Goal: Task Accomplishment & Management: Manage account settings

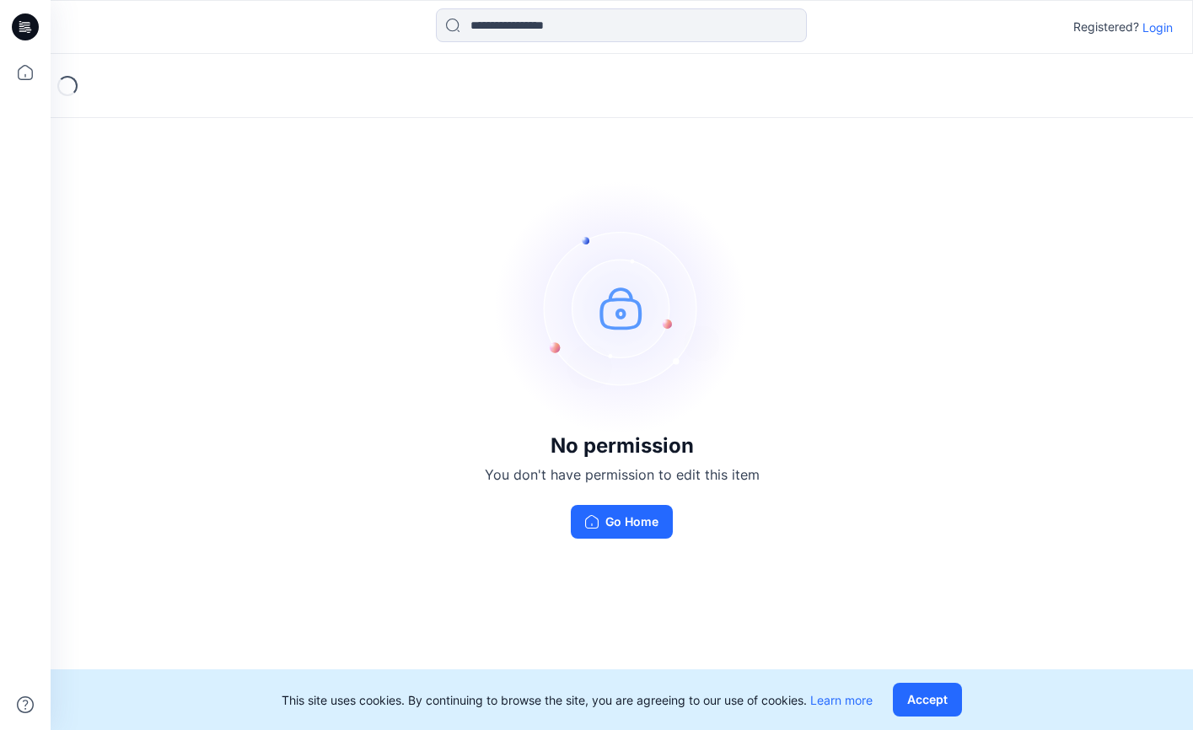
click at [1149, 30] on p "Login" at bounding box center [1158, 28] width 30 height 18
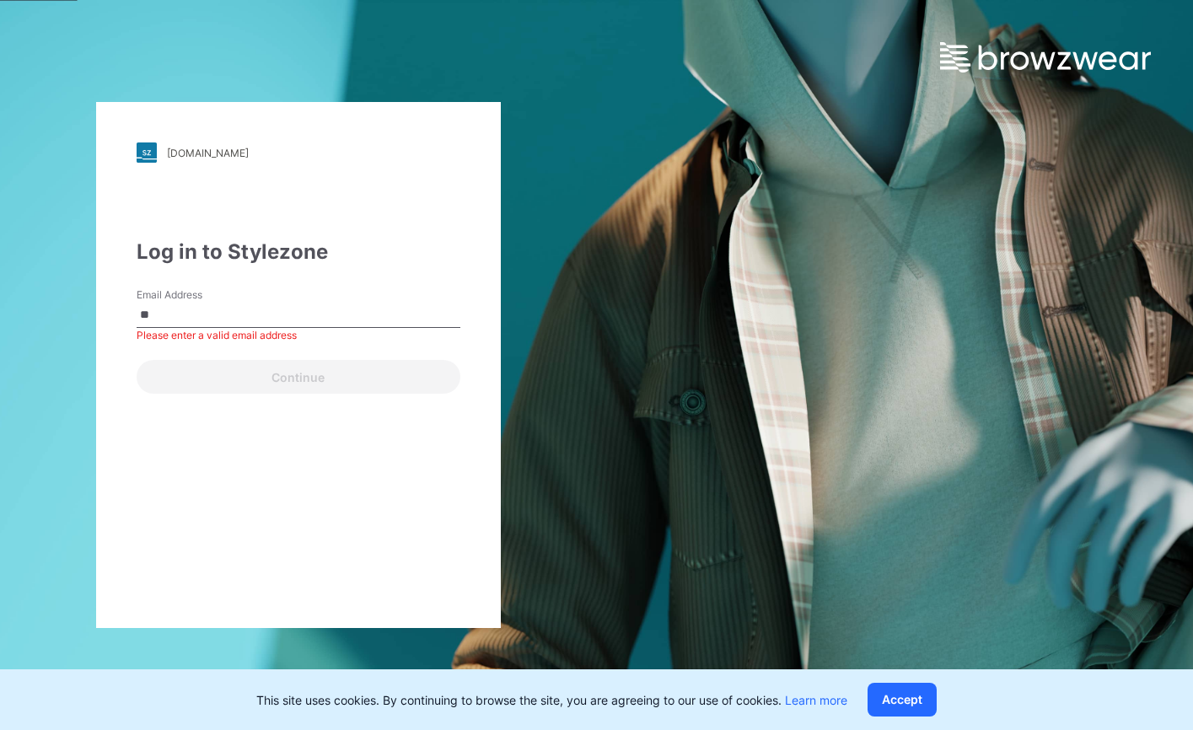
type input "*"
type input "**********"
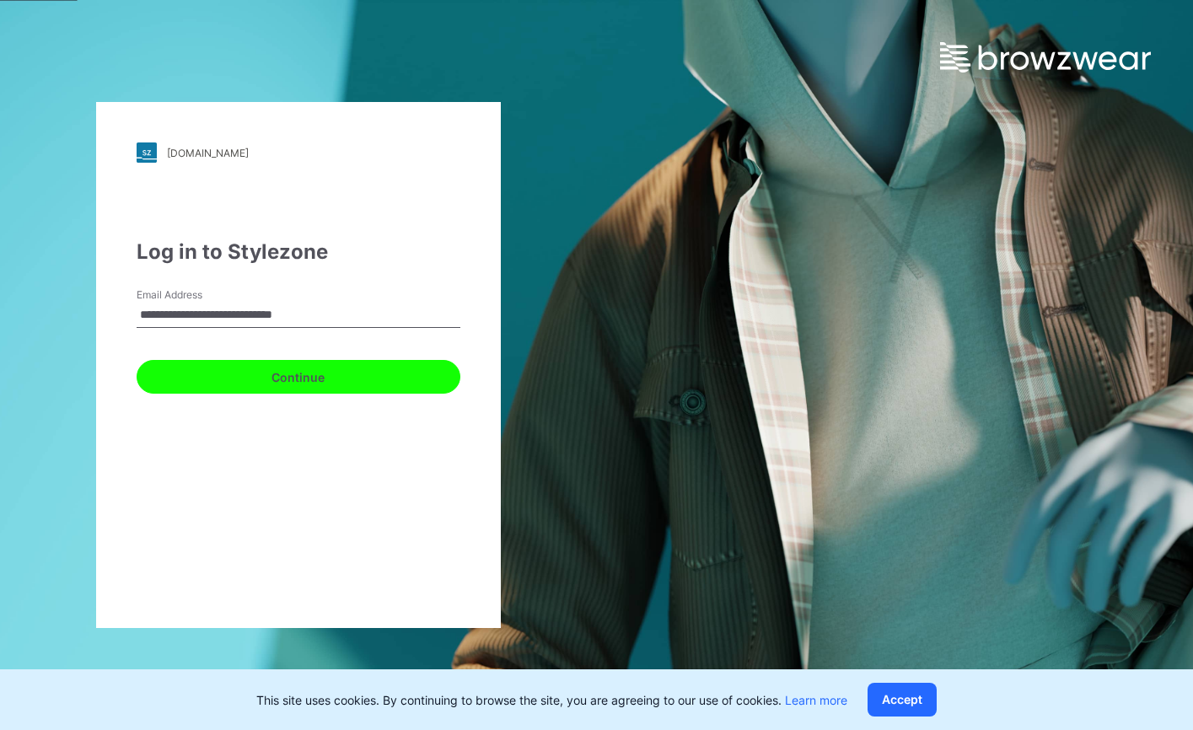
click at [353, 377] on button "Continue" at bounding box center [299, 377] width 324 height 34
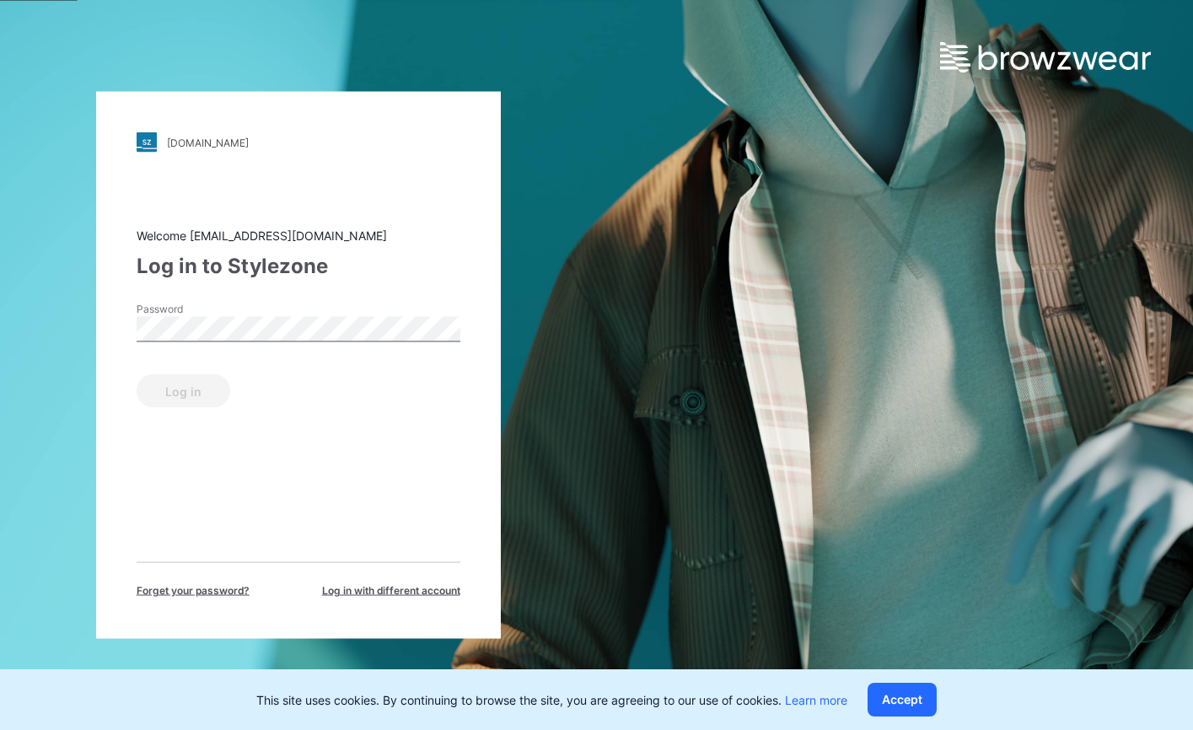
click at [285, 315] on div "Password" at bounding box center [299, 327] width 324 height 51
drag, startPoint x: 222, startPoint y: 518, endPoint x: 201, endPoint y: 469, distance: 53.3
click at [222, 518] on div "Welcome fuyuan3dteam.list@snowcoast.com Log in to Stylezone Password Log in For…" at bounding box center [299, 413] width 324 height 372
click at [188, 387] on button "Log in" at bounding box center [184, 391] width 94 height 34
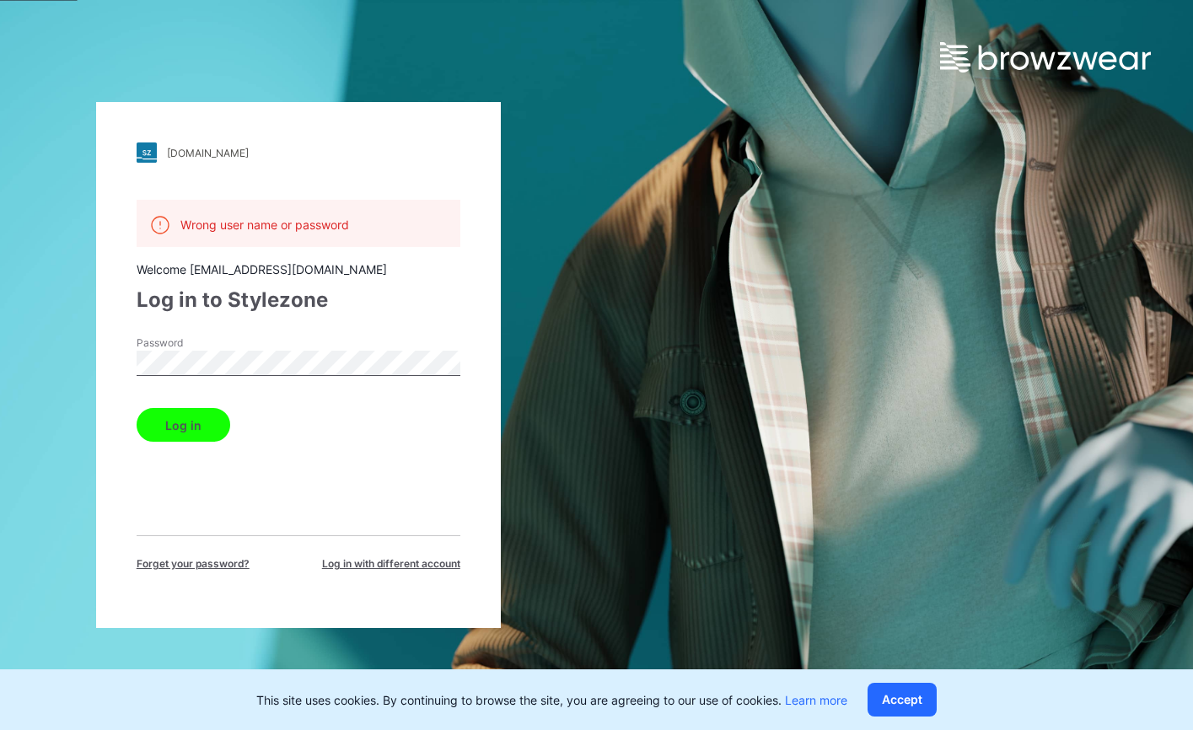
drag, startPoint x: 362, startPoint y: 499, endPoint x: 296, endPoint y: 385, distance: 131.5
click at [362, 499] on div "Wrong user name or password Welcome fuyuan3dteam.list@snowcoast.com Log in to S…" at bounding box center [299, 386] width 324 height 372
click at [0, 352] on html "landsend.stylezone.com Loading... Wrong user name or password Welcome fuyuan3dt…" at bounding box center [596, 365] width 1193 height 730
click at [143, 429] on button "Log in" at bounding box center [184, 425] width 94 height 34
click at [434, 476] on div "Wrong user name or password Welcome fuyuan3dteam.list@snowcoast.com Log in to S…" at bounding box center [299, 386] width 324 height 372
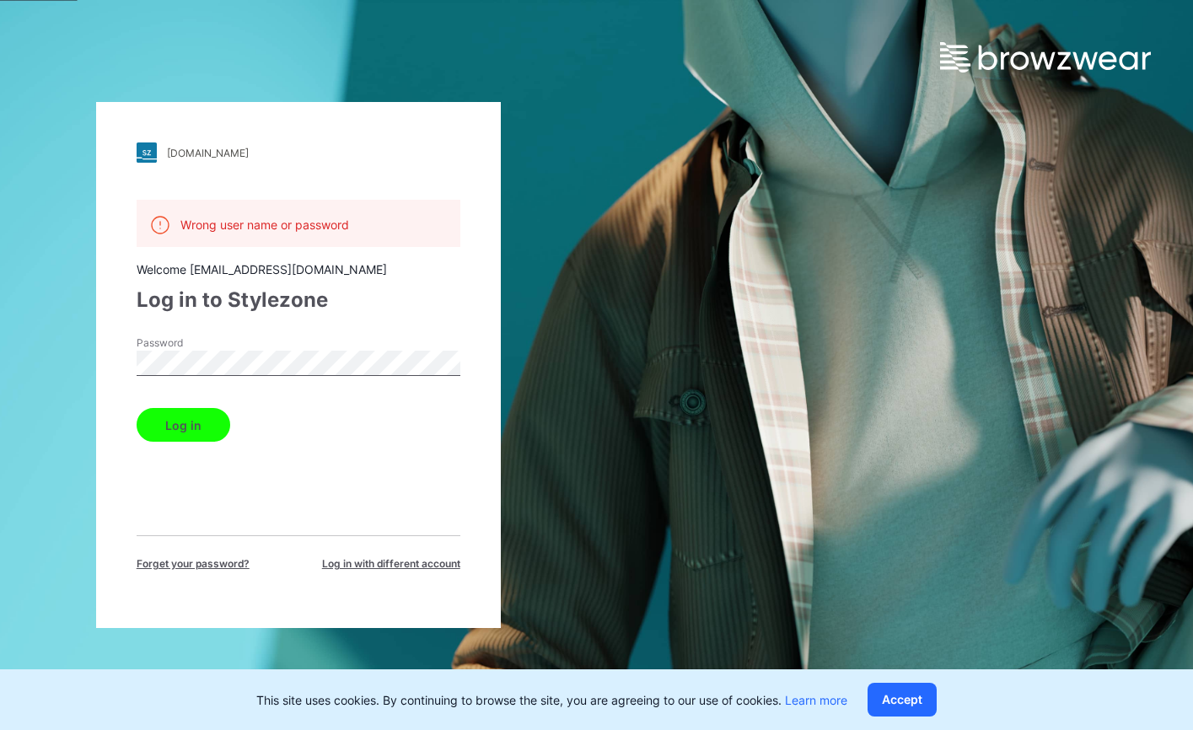
click at [320, 409] on div "Log in" at bounding box center [299, 421] width 324 height 40
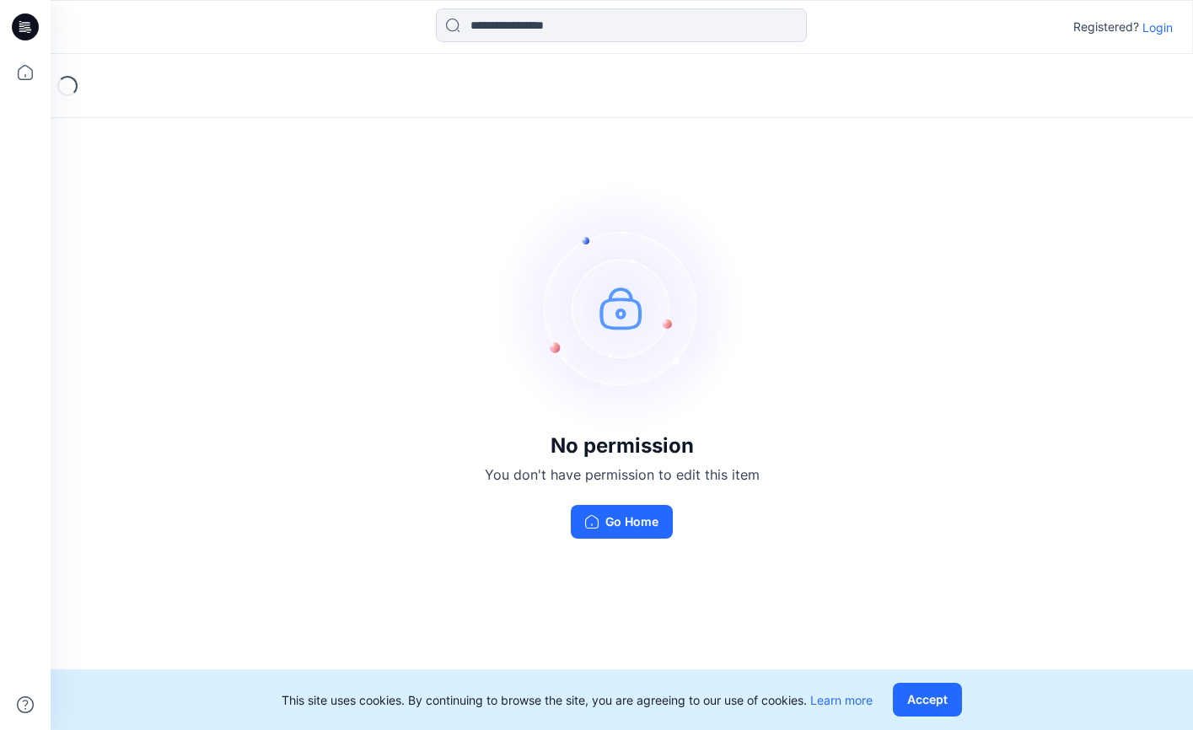
click at [1159, 36] on div "Registered? Login" at bounding box center [1123, 27] width 100 height 20
click at [1154, 30] on p "Login" at bounding box center [1158, 28] width 30 height 18
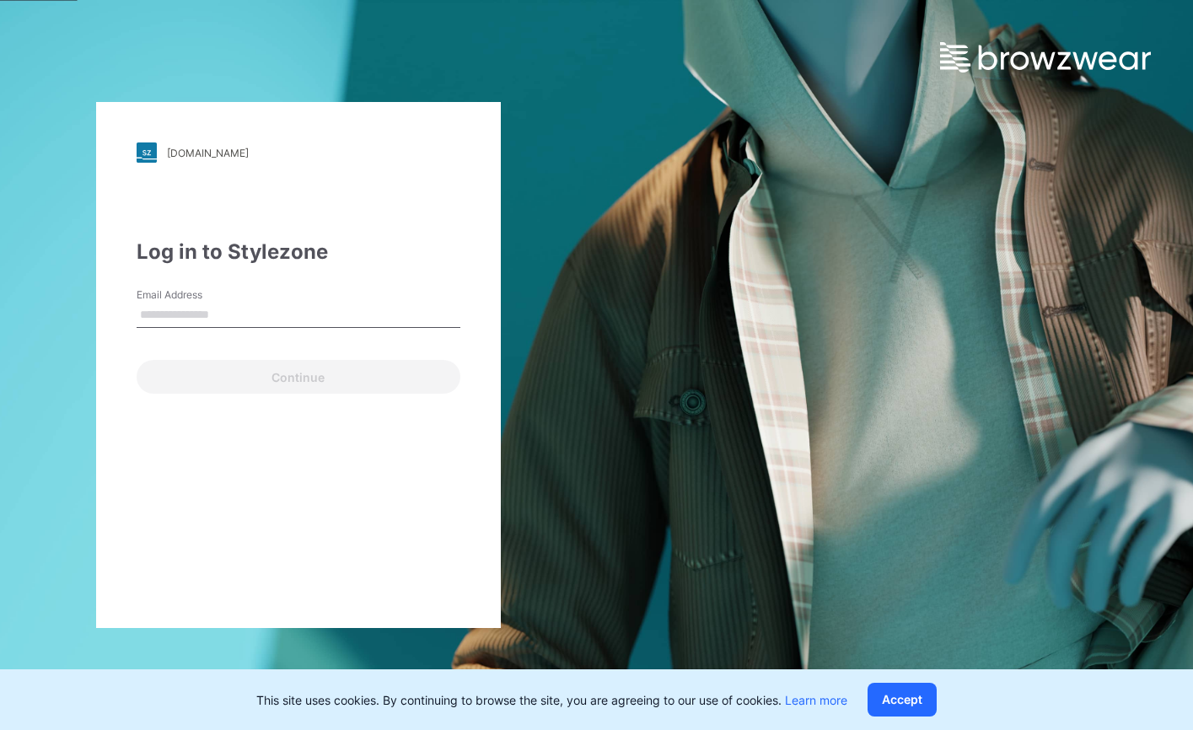
click at [352, 311] on input "Email Address" at bounding box center [299, 315] width 324 height 25
type input "**********"
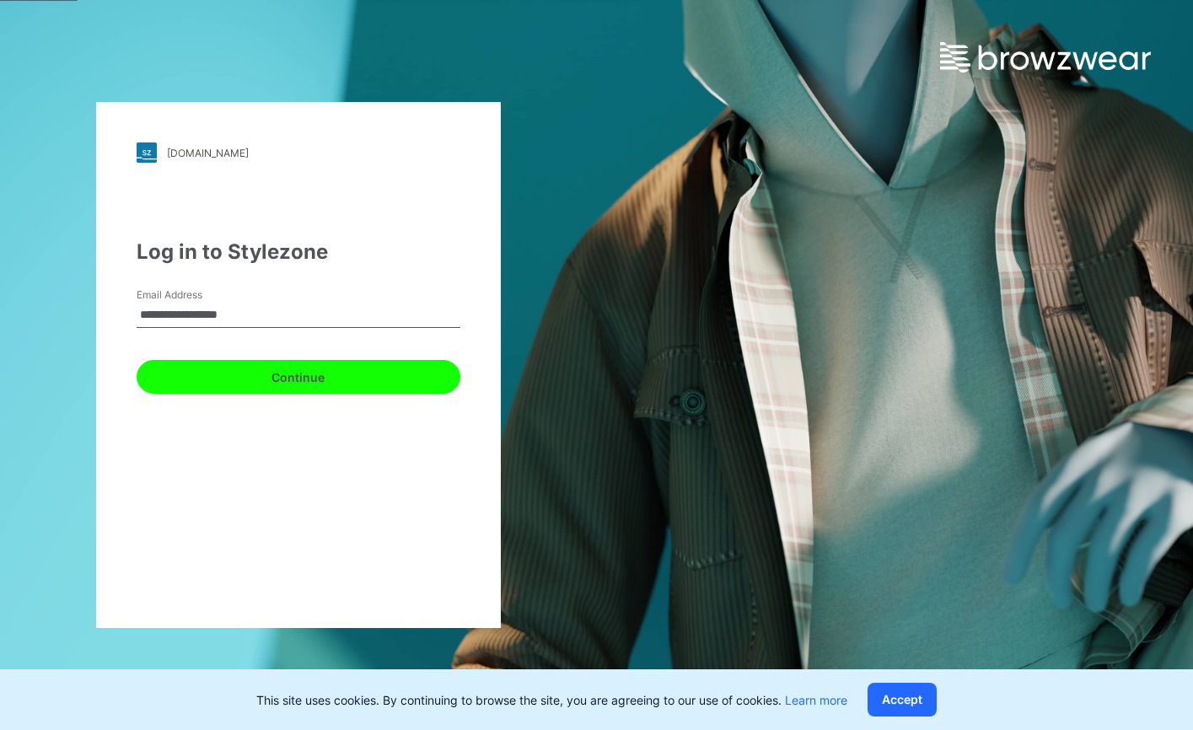
click at [261, 381] on button "Continue" at bounding box center [299, 377] width 324 height 34
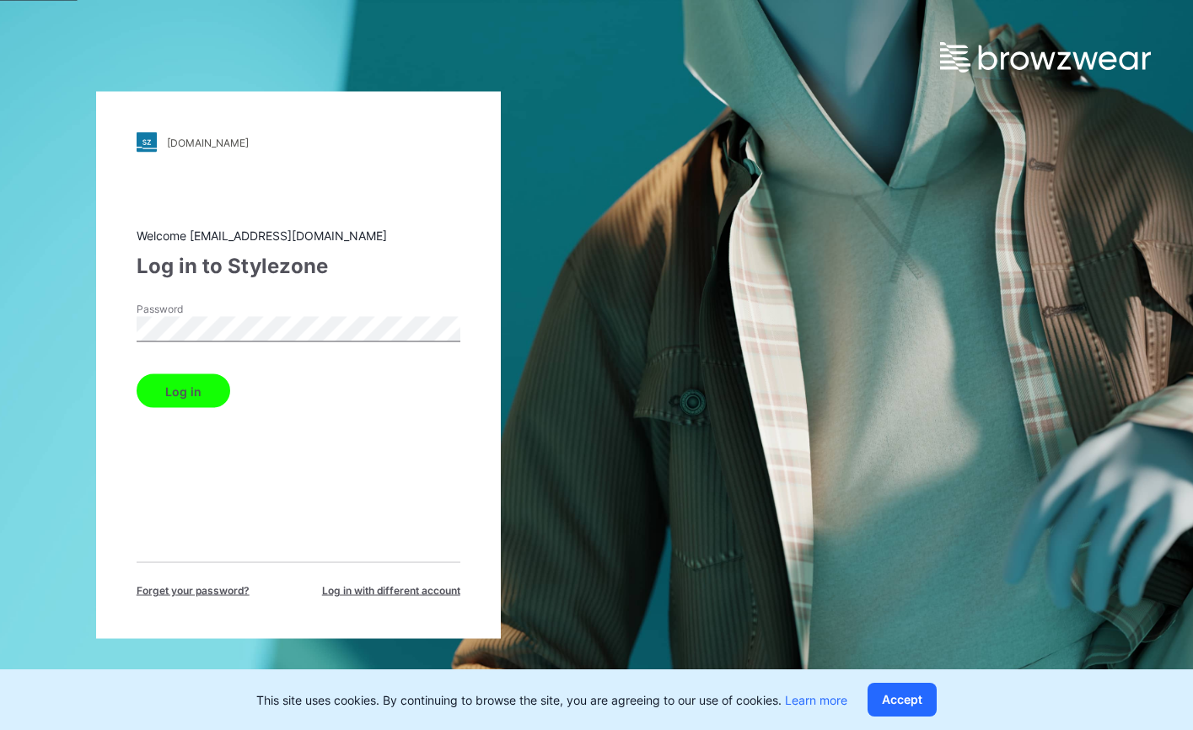
click at [315, 498] on div "Welcome [EMAIL_ADDRESS][DOMAIN_NAME] Log in to Stylezone Password Log in Forget…" at bounding box center [299, 413] width 324 height 372
click at [155, 381] on button "Log in" at bounding box center [184, 391] width 94 height 34
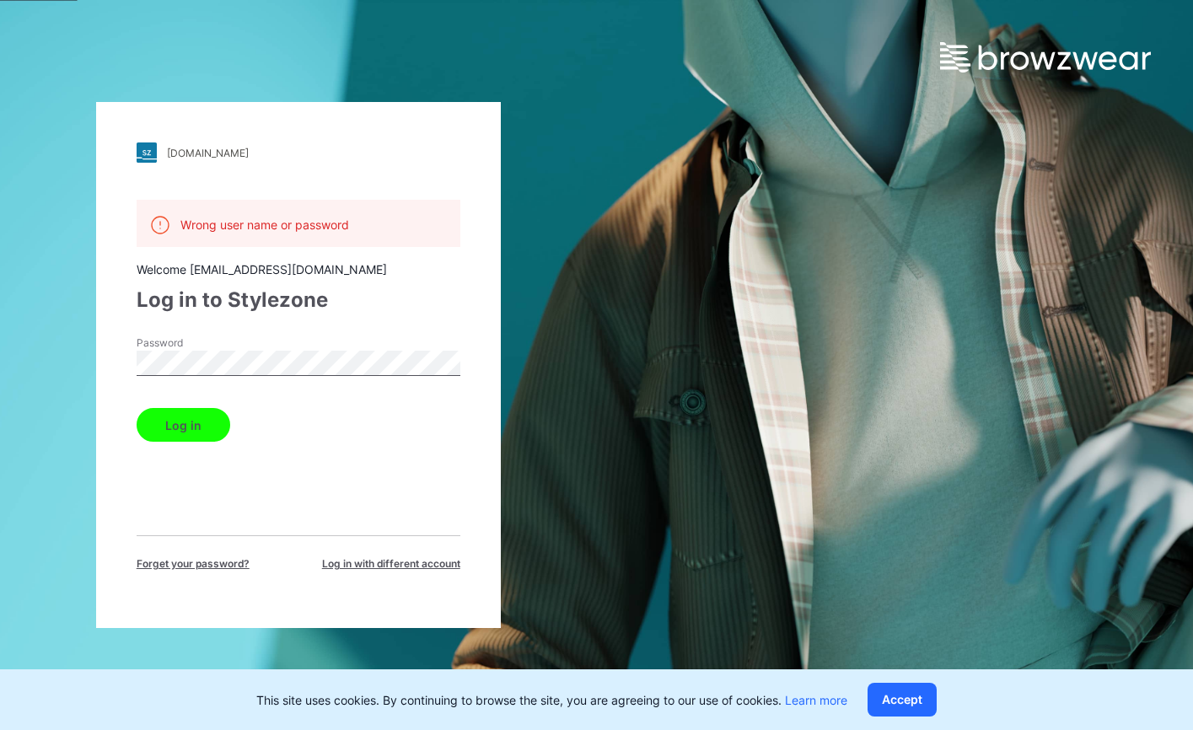
click at [126, 369] on div "[DOMAIN_NAME] Loading... Wrong user name or password Welcome [EMAIL_ADDRESS][DO…" at bounding box center [298, 365] width 405 height 526
click at [157, 490] on div "Wrong user name or password Welcome [EMAIL_ADDRESS][DOMAIN_NAME] Log in to Styl…" at bounding box center [299, 386] width 324 height 372
click at [78, 374] on div "[DOMAIN_NAME] Loading... Wrong user name or password Welcome [EMAIL_ADDRESS][DO…" at bounding box center [298, 365] width 597 height 730
click at [395, 282] on div "Wrong user name or password Welcome [EMAIL_ADDRESS][DOMAIN_NAME] Log in to Styl…" at bounding box center [299, 386] width 324 height 372
click at [120, 351] on div "[DOMAIN_NAME] Loading... Wrong user name or password Welcome [EMAIL_ADDRESS][DO…" at bounding box center [298, 365] width 405 height 526
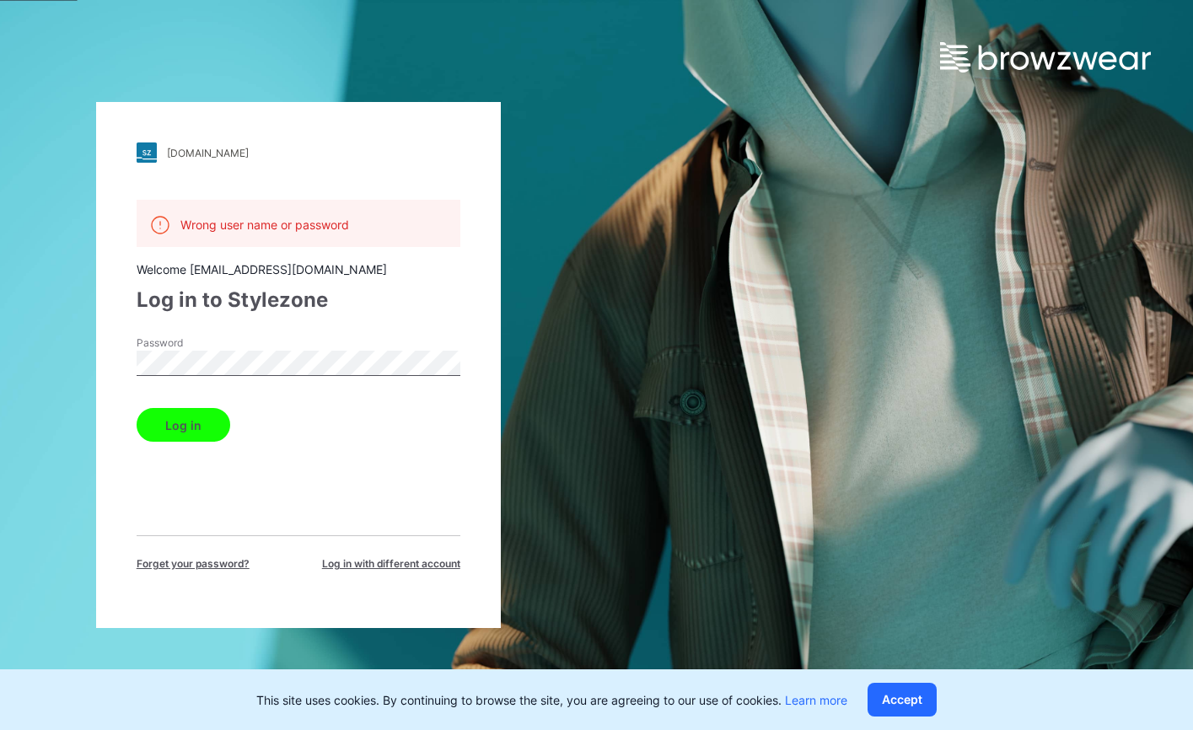
click at [328, 524] on div "Wrong user name or password Welcome [EMAIL_ADDRESS][DOMAIN_NAME] Log in to Styl…" at bounding box center [299, 386] width 324 height 372
click at [105, 352] on div "[DOMAIN_NAME] Loading... Wrong user name or password Welcome [EMAIL_ADDRESS][DO…" at bounding box center [298, 365] width 405 height 526
click at [152, 480] on div "Wrong user name or password Welcome [EMAIL_ADDRESS][DOMAIN_NAME] Log in to Styl…" at bounding box center [299, 386] width 324 height 372
click at [186, 437] on button "Log in" at bounding box center [184, 425] width 94 height 34
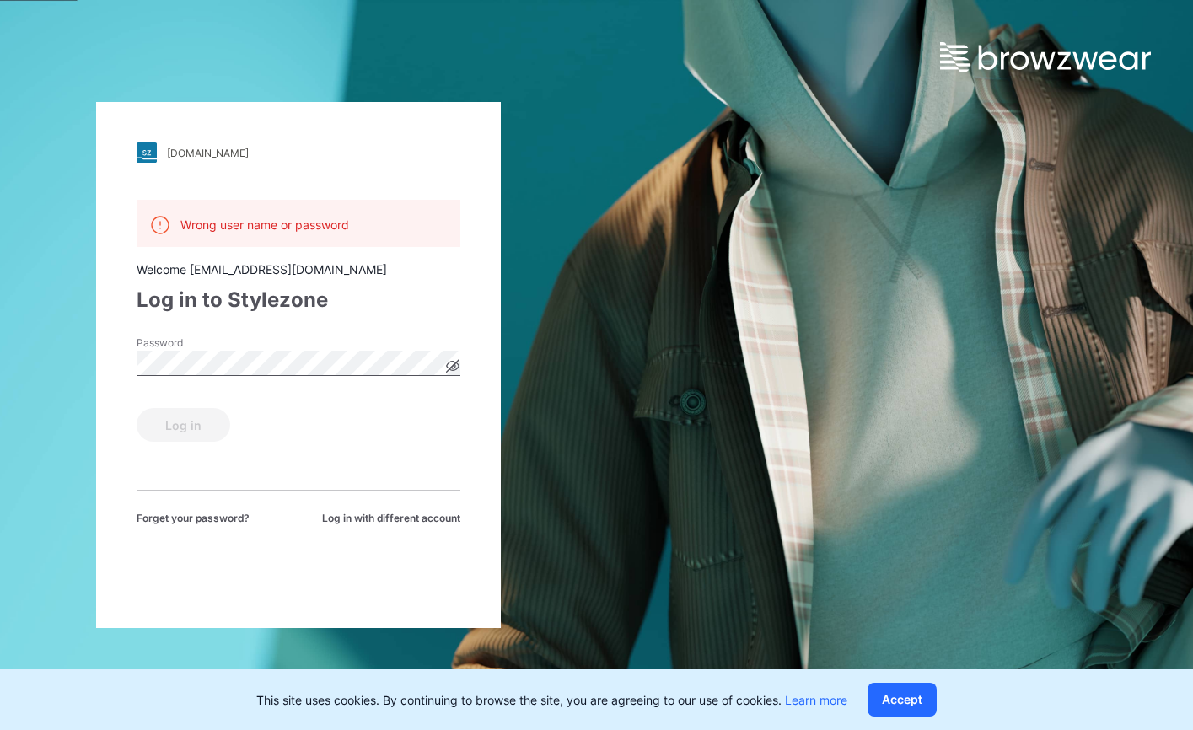
click at [294, 439] on div "Log in" at bounding box center [299, 421] width 324 height 40
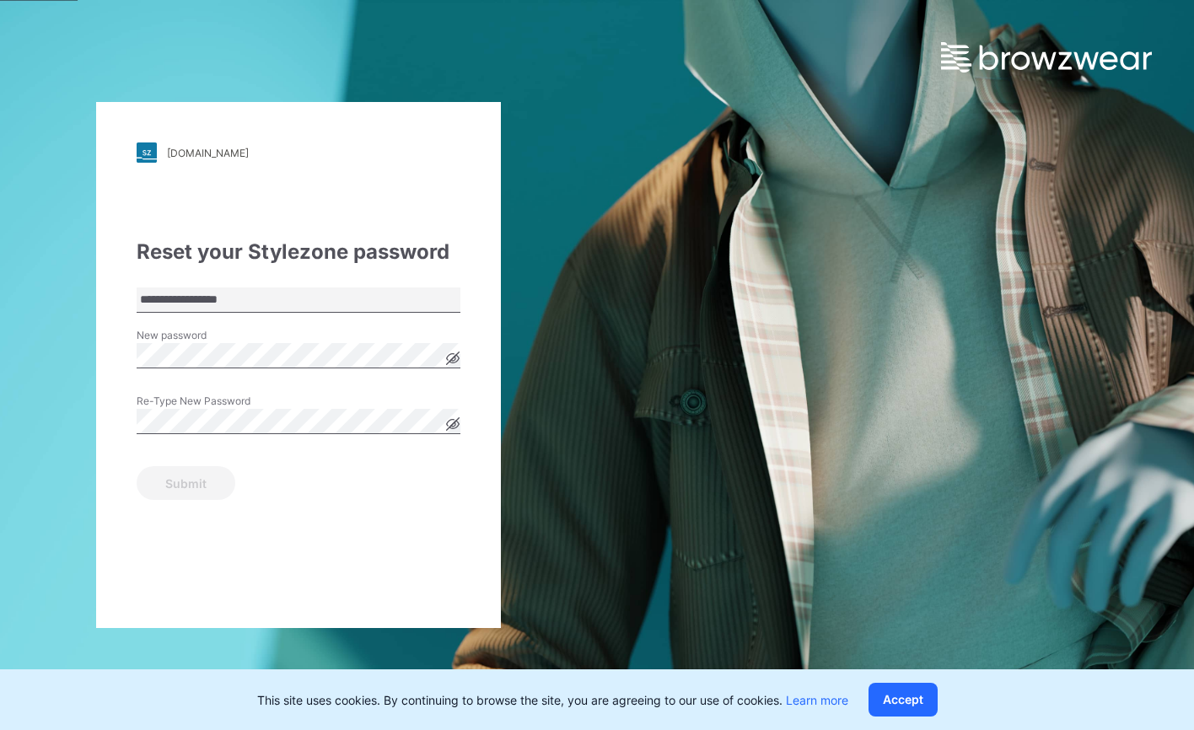
click at [455, 359] on icon at bounding box center [453, 359] width 4 height 4
click at [481, 379] on div "**********" at bounding box center [298, 365] width 405 height 526
click at [390, 503] on div "**********" at bounding box center [298, 365] width 405 height 526
click at [113, 360] on div "**********" at bounding box center [298, 365] width 405 height 526
click at [65, 350] on div "**********" at bounding box center [298, 365] width 597 height 730
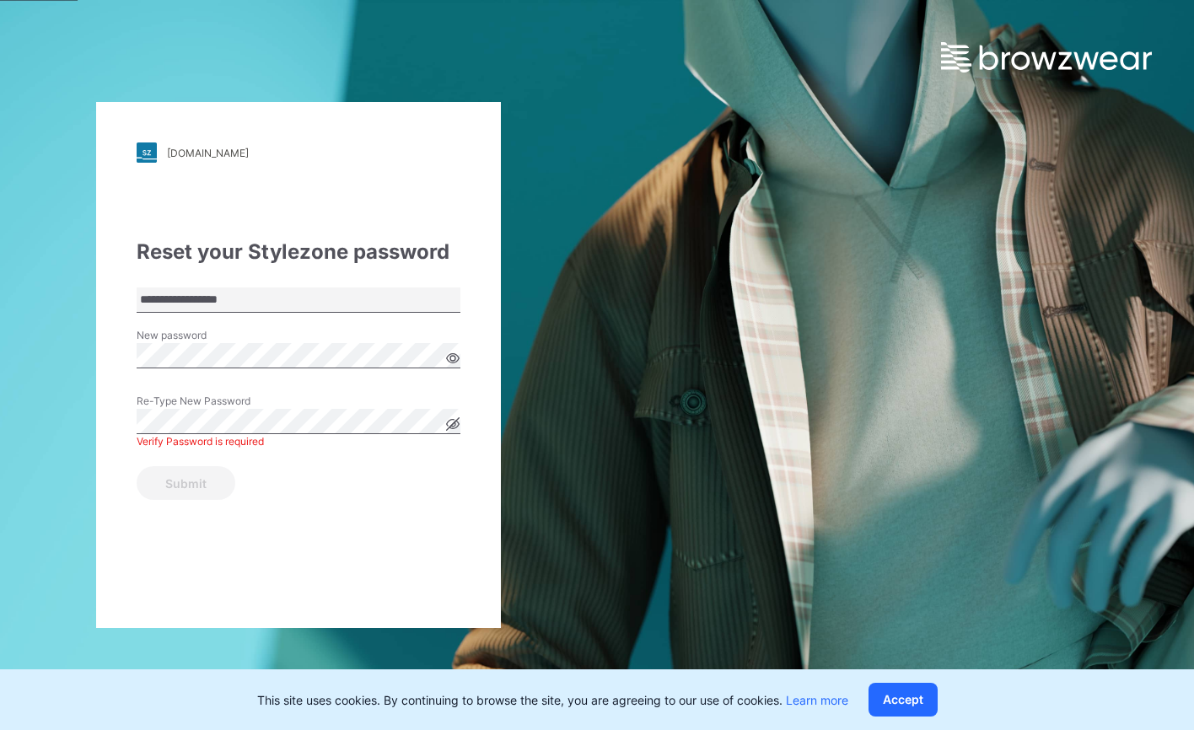
click at [161, 561] on div "**********" at bounding box center [298, 365] width 405 height 526
drag, startPoint x: 156, startPoint y: 572, endPoint x: 156, endPoint y: 562, distance: 10.1
click at [156, 572] on div "**********" at bounding box center [298, 365] width 405 height 526
click at [179, 481] on button "Submit" at bounding box center [186, 483] width 99 height 34
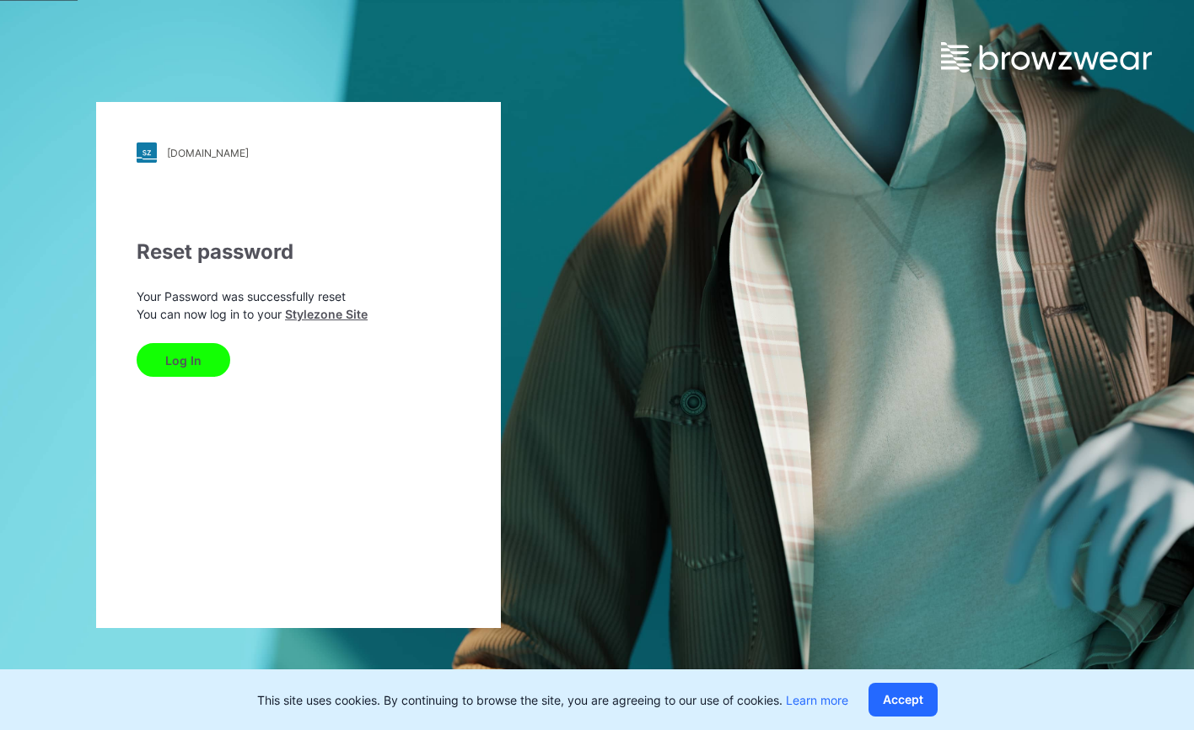
click at [360, 561] on div "landsend.stylezone.com Loading... Reset password Your Password was successfully…" at bounding box center [298, 365] width 405 height 526
click at [186, 360] on button "Log In" at bounding box center [184, 360] width 94 height 34
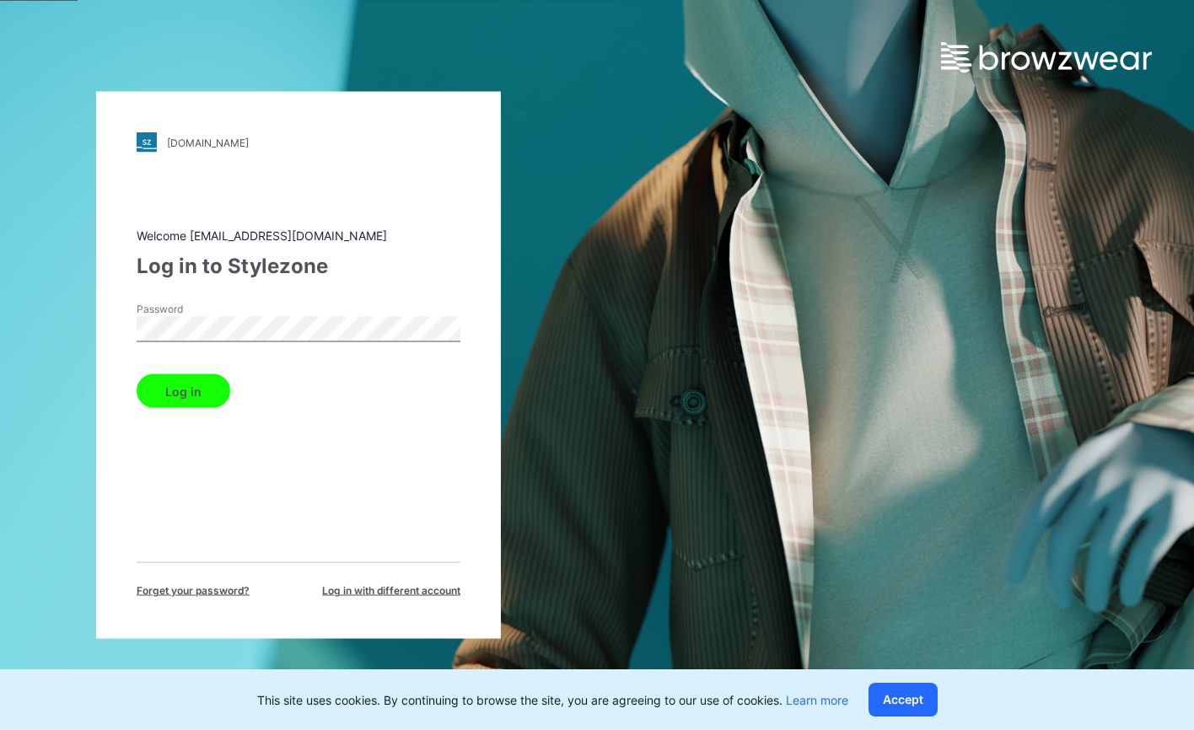
click at [196, 515] on div "Welcome [EMAIL_ADDRESS][DOMAIN_NAME] Log in to Stylezone Password Log in Forget…" at bounding box center [299, 413] width 324 height 372
click at [189, 385] on button "Log in" at bounding box center [184, 391] width 94 height 34
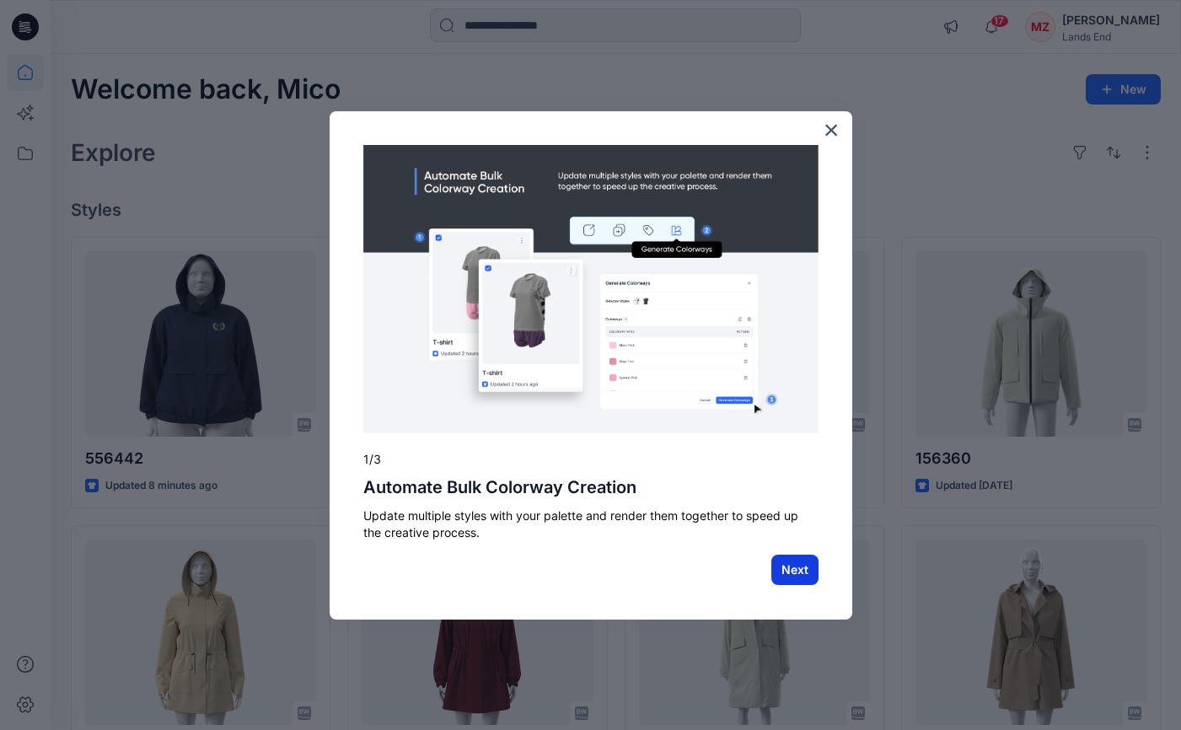
click at [787, 572] on button "Next" at bounding box center [795, 570] width 47 height 30
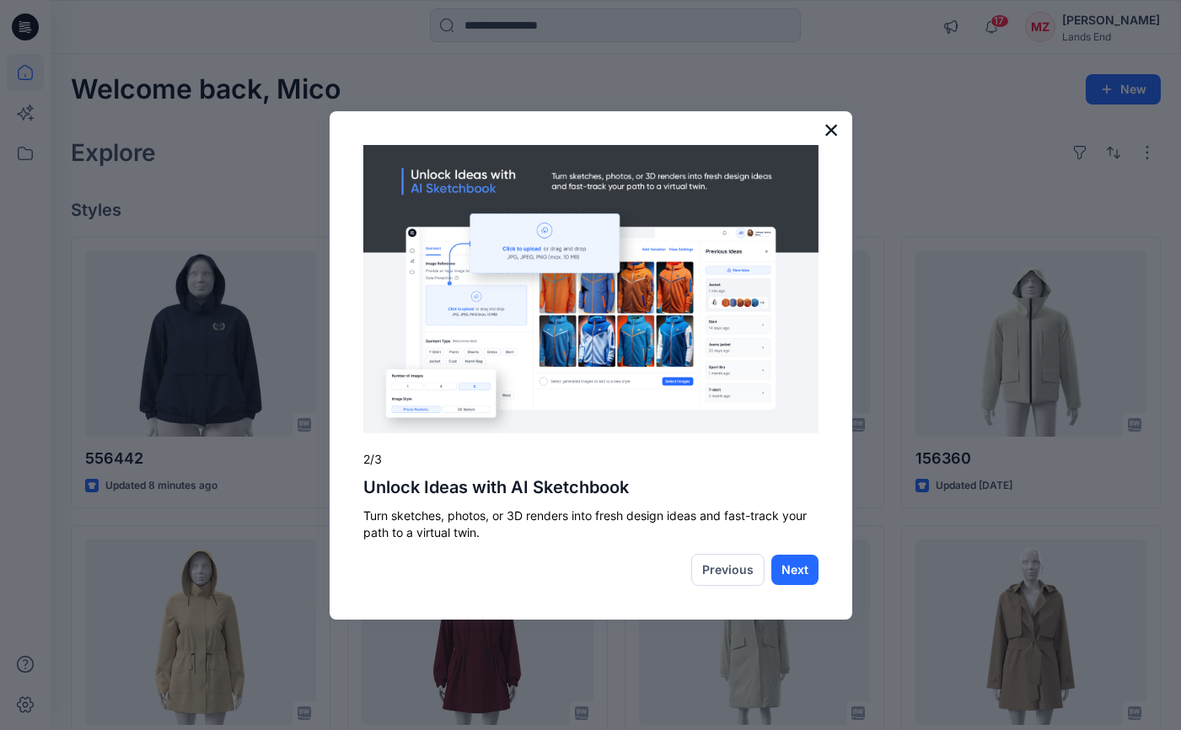
click at [835, 124] on button "×" at bounding box center [832, 129] width 16 height 27
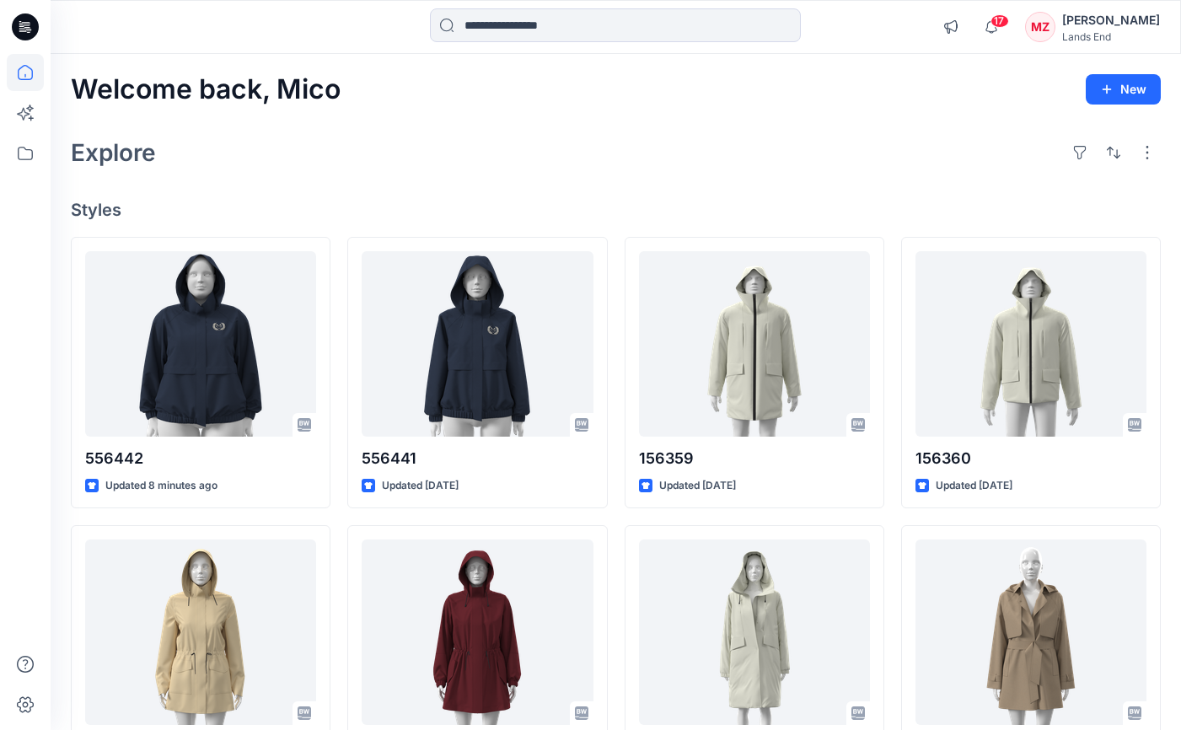
click at [836, 119] on div "Welcome back, Mico New Explore Styles 556442 Updated 8 minutes ago 156257 Updat…" at bounding box center [616, 610] width 1131 height 1113
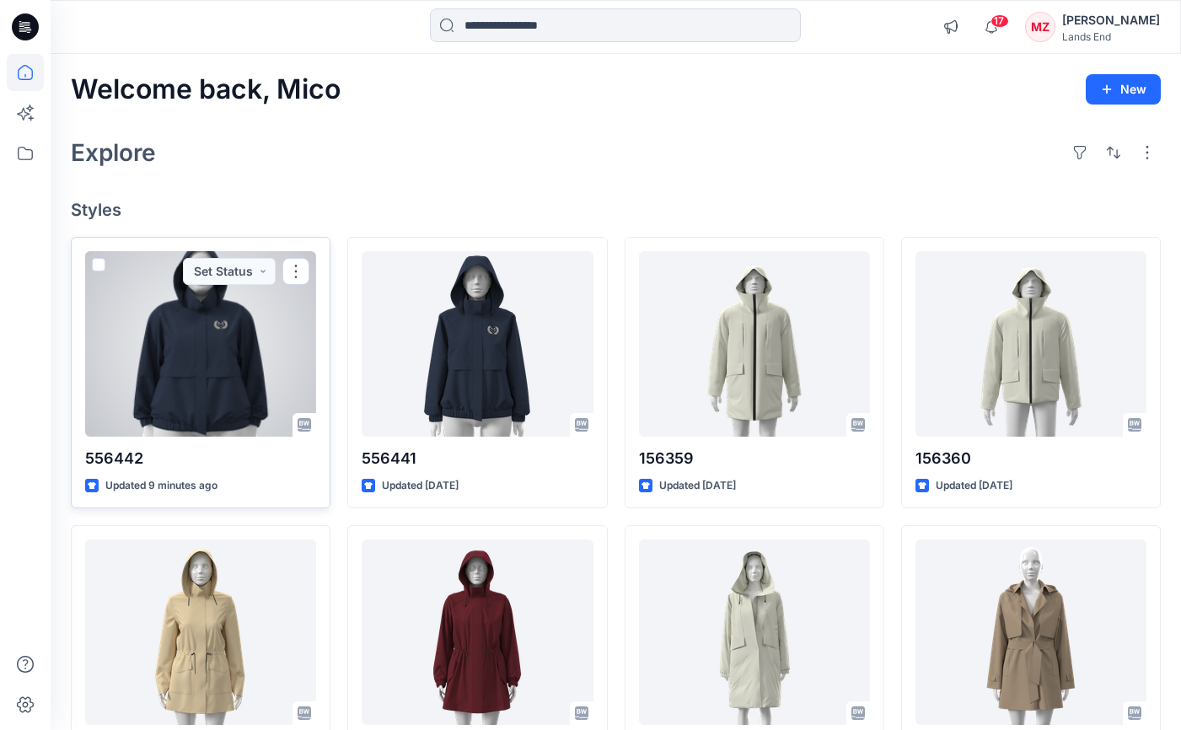
click at [170, 338] on div at bounding box center [200, 344] width 231 height 186
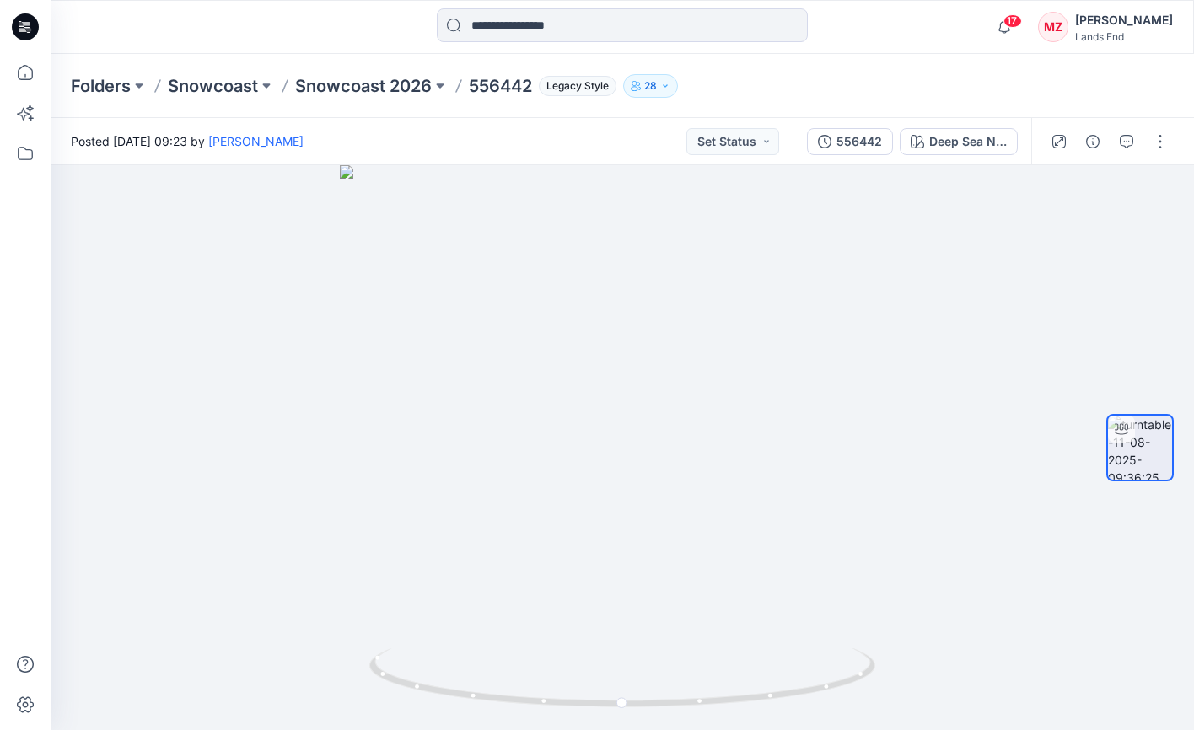
click at [913, 93] on div "Folders Snowcoast Snowcoast 2026 556442 Legacy Style 28" at bounding box center [556, 86] width 971 height 24
drag, startPoint x: 863, startPoint y: 74, endPoint x: 869, endPoint y: 66, distance: 10.3
click at [863, 74] on div "Folders Snowcoast Snowcoast 2026 556442 Legacy Style 28" at bounding box center [556, 86] width 971 height 24
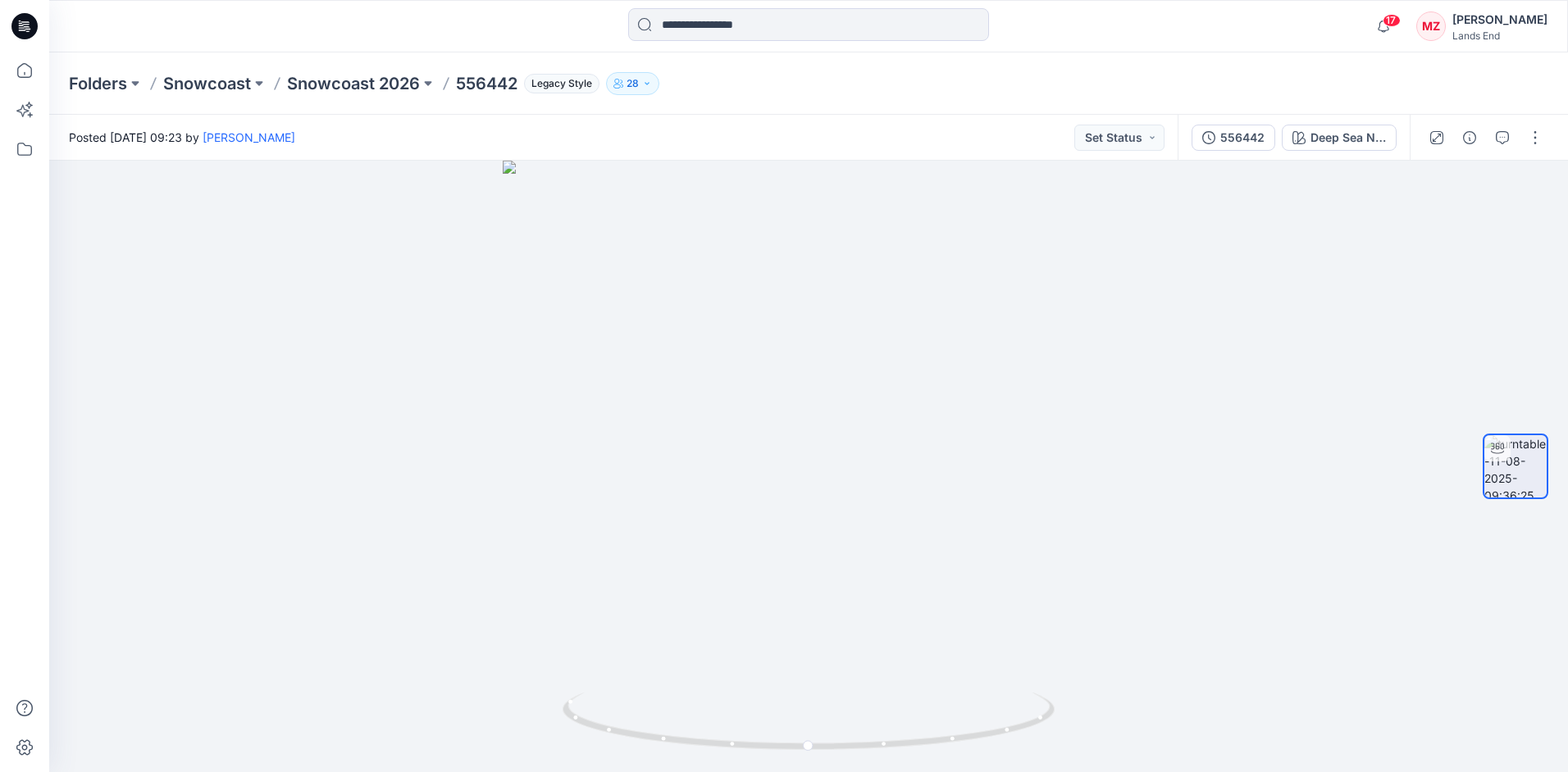
click at [881, 75] on div "Folders Snowcoast Snowcoast 2026 556442 Legacy Style 28" at bounding box center [745, 84] width 1352 height 23
drag, startPoint x: 940, startPoint y: 547, endPoint x: 886, endPoint y: 551, distance: 54.1
click at [886, 551] on div at bounding box center [809, 466] width 1519 height 612
click at [861, 580] on div at bounding box center [809, 466] width 1519 height 612
drag, startPoint x: 874, startPoint y: 582, endPoint x: 824, endPoint y: 572, distance: 51.0
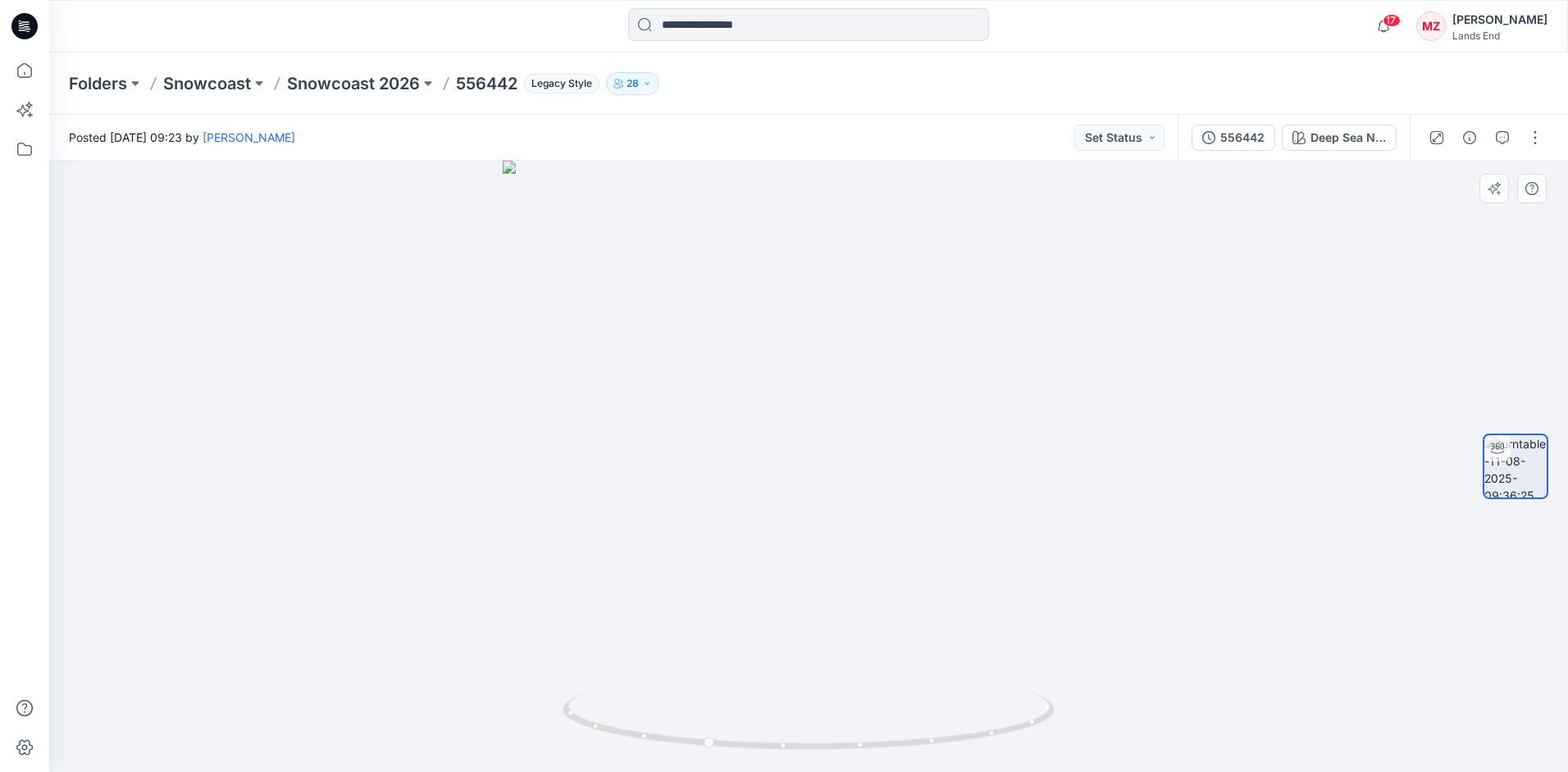
click at [824, 572] on div at bounding box center [809, 466] width 1519 height 612
drag, startPoint x: 867, startPoint y: 577, endPoint x: 830, endPoint y: 575, distance: 37.1
click at [830, 575] on div at bounding box center [809, 466] width 1519 height 612
drag, startPoint x: 908, startPoint y: 581, endPoint x: 843, endPoint y: 580, distance: 65.0
click at [846, 581] on div at bounding box center [809, 466] width 1519 height 612
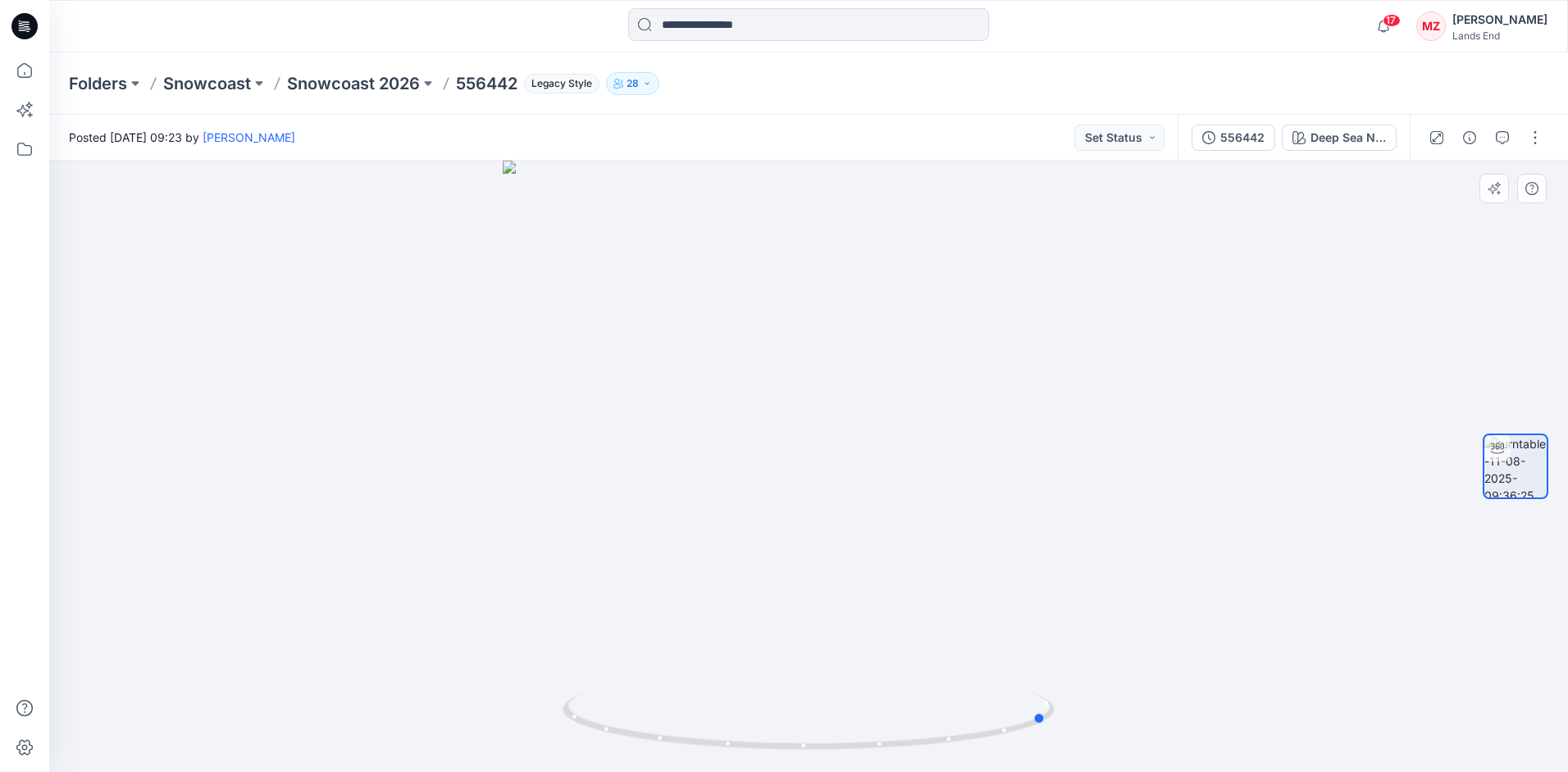
drag, startPoint x: 873, startPoint y: 578, endPoint x: 771, endPoint y: 576, distance: 102.0
click at [761, 578] on div at bounding box center [809, 466] width 1519 height 612
drag, startPoint x: 887, startPoint y: 561, endPoint x: 861, endPoint y: 549, distance: 28.6
click at [861, 549] on div at bounding box center [809, 466] width 1519 height 612
drag, startPoint x: 869, startPoint y: 543, endPoint x: 830, endPoint y: 543, distance: 39.0
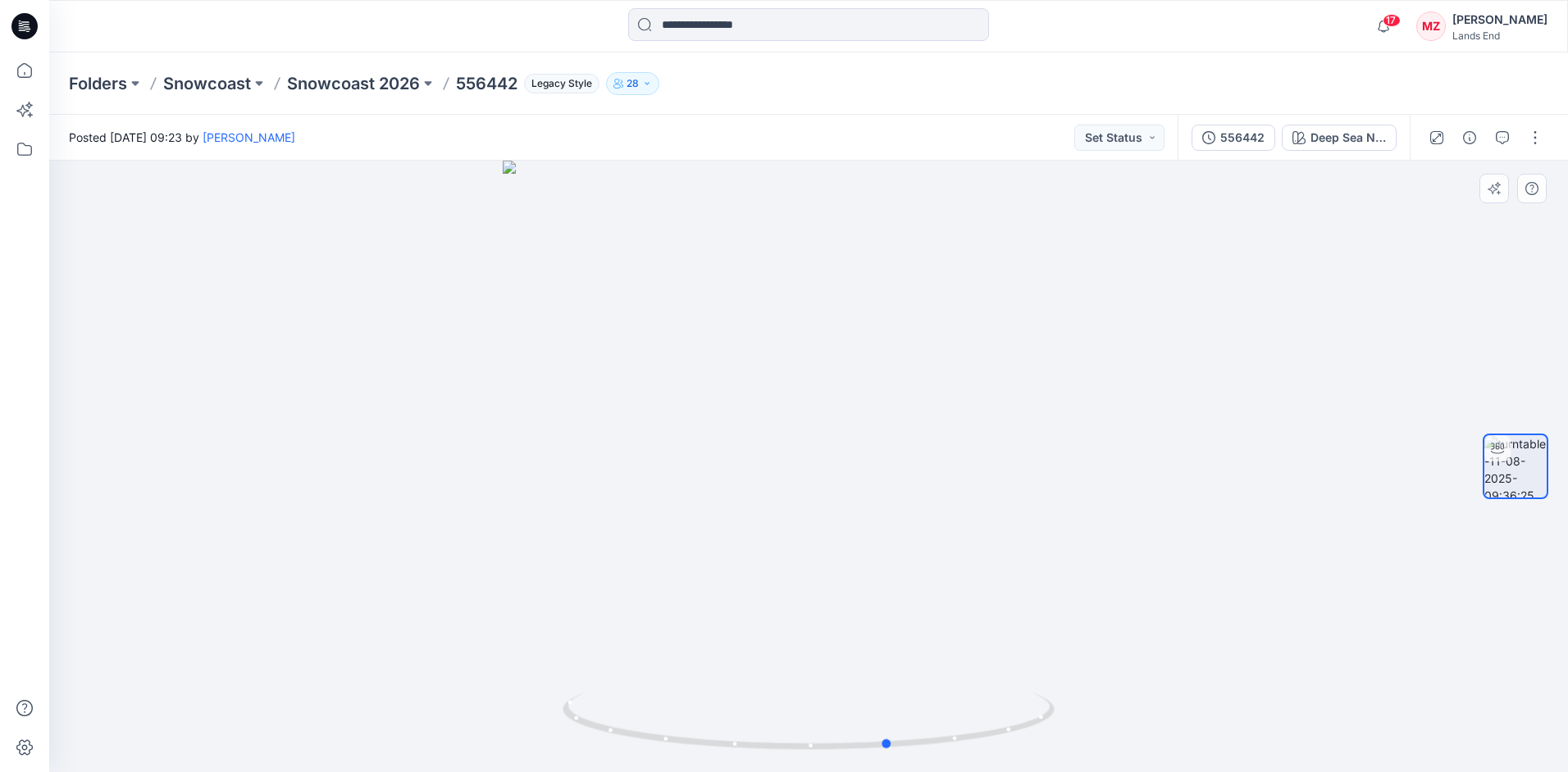
click at [826, 543] on div at bounding box center [809, 466] width 1519 height 612
